Goal: Information Seeking & Learning: Learn about a topic

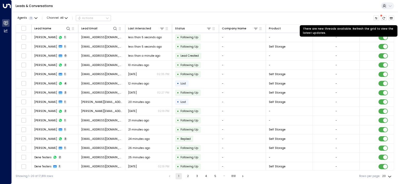
drag, startPoint x: 385, startPoint y: 17, endPoint x: 380, endPoint y: 21, distance: 6.1
click at [384, 17] on icon "There are new threads available. Refresh the grid to view the latest updates." at bounding box center [383, 18] width 3 height 3
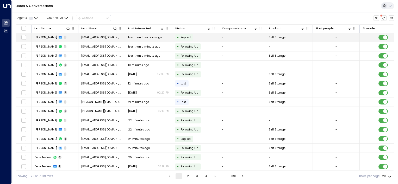
click at [62, 38] on td "sara khan 1" at bounding box center [55, 37] width 47 height 9
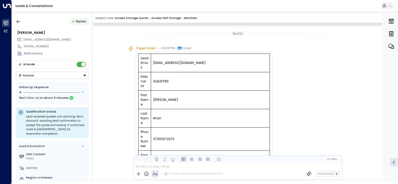
scroll to position [226, 0]
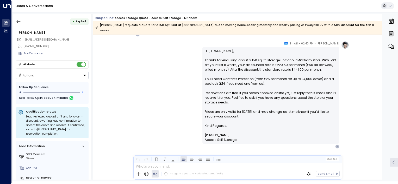
click at [346, 41] on img at bounding box center [345, 45] width 8 height 8
click at [388, 5] on icon at bounding box center [390, 6] width 4 height 4
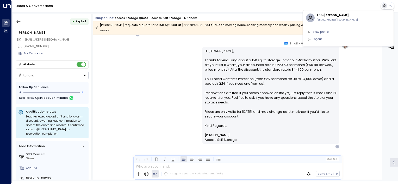
click at [358, 6] on div at bounding box center [199, 92] width 398 height 184
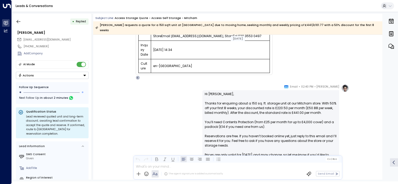
scroll to position [229, 0]
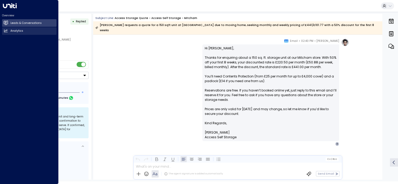
click at [4, 31] on icon at bounding box center [5, 30] width 3 height 3
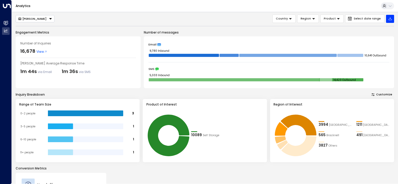
click at [38, 19] on div "[PERSON_NAME]" at bounding box center [32, 19] width 29 height 4
click at [90, 18] on div "Laura Chambers Laura Chambers Country Region Product Select date range" at bounding box center [205, 19] width 379 height 8
click at [364, 20] on span "Select date range" at bounding box center [367, 18] width 27 height 3
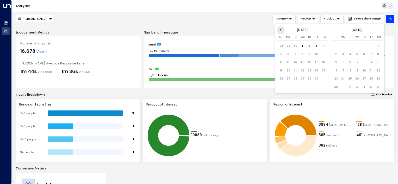
click at [281, 31] on span "Previous Month" at bounding box center [281, 30] width 0 height 6
click at [288, 46] on div "1" at bounding box center [288, 46] width 7 height 7
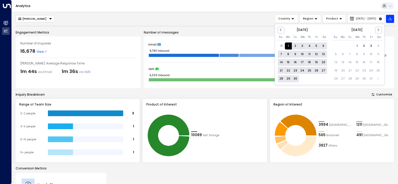
click at [296, 79] on div "30" at bounding box center [295, 79] width 7 height 7
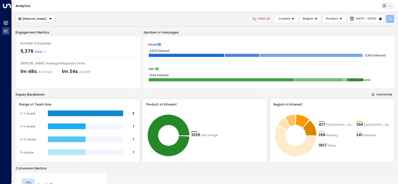
click at [390, 19] on icon "button" at bounding box center [390, 19] width 4 height 4
click at [380, 35] on p "Export Filtered Data" at bounding box center [377, 34] width 27 height 3
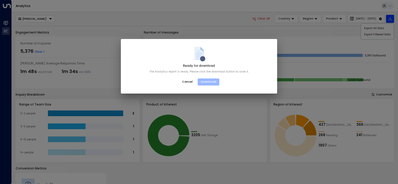
click at [212, 83] on button "Download" at bounding box center [209, 82] width 22 height 7
click at [207, 82] on button "Download" at bounding box center [209, 82] width 22 height 7
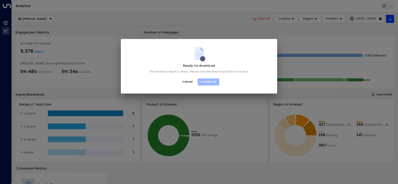
click at [211, 81] on button "Download" at bounding box center [209, 82] width 22 height 7
drag, startPoint x: 211, startPoint y: 81, endPoint x: 212, endPoint y: 83, distance: 3.1
click at [212, 84] on button "Download" at bounding box center [209, 82] width 22 height 7
click at [213, 83] on button "Download" at bounding box center [209, 82] width 22 height 7
click at [212, 81] on button "Download" at bounding box center [209, 82] width 22 height 7
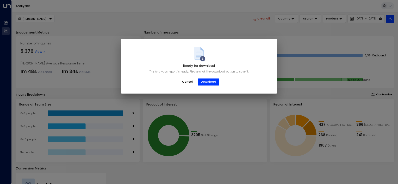
click at [189, 82] on button "Cancel" at bounding box center [187, 82] width 17 height 8
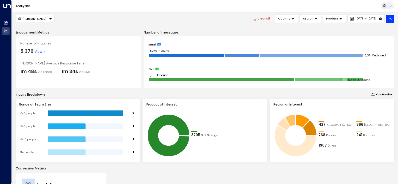
click at [387, 26] on div "Laura Chambers Clear all Country Region Product Sep 1, 2025 - Sep 30, 2025 Enga…" at bounding box center [205, 138] width 379 height 246
click at [339, 19] on icon at bounding box center [341, 19] width 4 height 4
click at [303, 20] on span "Region" at bounding box center [308, 18] width 10 height 5
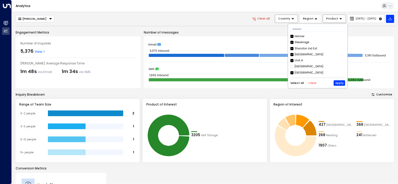
click at [292, 19] on icon at bounding box center [293, 18] width 3 height 1
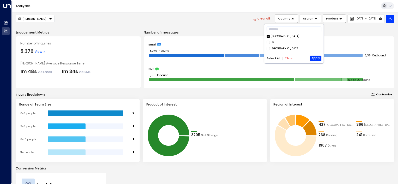
click at [219, 27] on div "Laura Chambers Clear all Country Region Product Sep 1, 2025 - Sep 30, 2025 Enga…" at bounding box center [205, 138] width 379 height 246
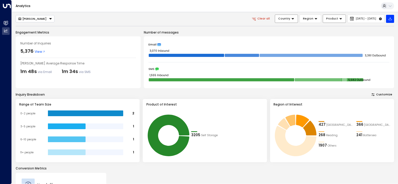
click at [40, 18] on div "[PERSON_NAME]" at bounding box center [32, 19] width 29 height 4
click at [80, 16] on div "Laura Chambers Laura Chambers Clear all Country Region Product Sep 1, 2025 - Se…" at bounding box center [205, 19] width 379 height 8
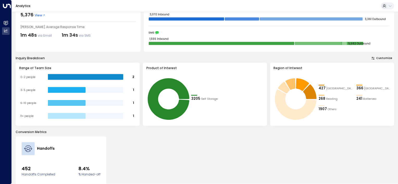
scroll to position [79, 0]
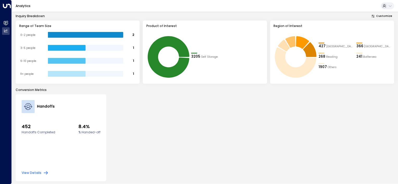
click at [35, 172] on button "View Details" at bounding box center [35, 173] width 27 height 5
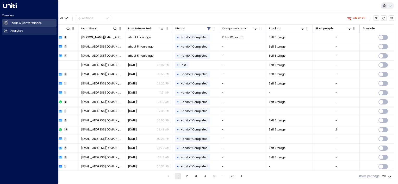
click at [5, 31] on icon at bounding box center [6, 30] width 4 height 3
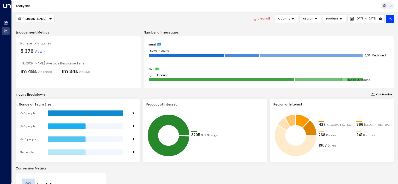
click at [237, 130] on div "3205 Self Storage" at bounding box center [227, 135] width 72 height 46
click at [310, 128] on icon at bounding box center [309, 128] width 13 height 15
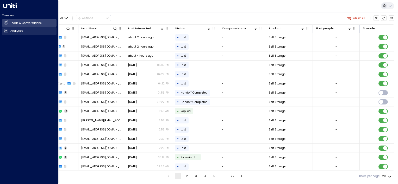
click at [5, 31] on icon at bounding box center [6, 30] width 4 height 3
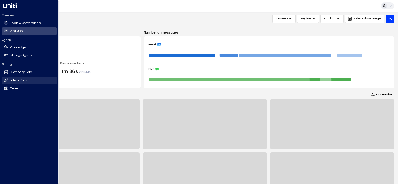
click at [23, 80] on h2 "Integrations" at bounding box center [18, 81] width 17 height 4
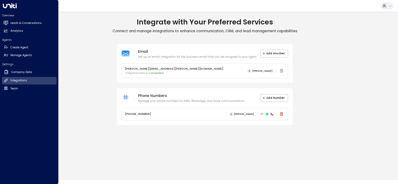
click at [9, 5] on icon at bounding box center [10, 5] width 14 height 5
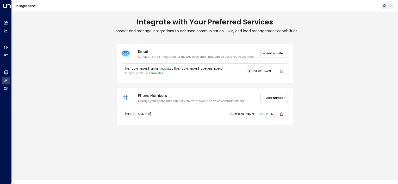
click at [79, 23] on h1 "Integrate with Your Preferred Services" at bounding box center [205, 22] width 386 height 9
click at [21, 5] on link "Integrations" at bounding box center [26, 6] width 20 height 4
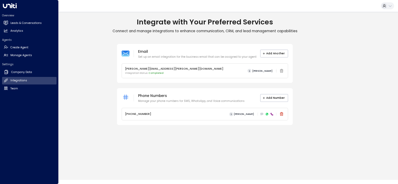
click at [10, 15] on h2 "Overview" at bounding box center [29, 16] width 54 height 4
click at [27, 21] on h2 "Leads & Conversations" at bounding box center [25, 23] width 31 height 4
